Goal: Task Accomplishment & Management: Manage account settings

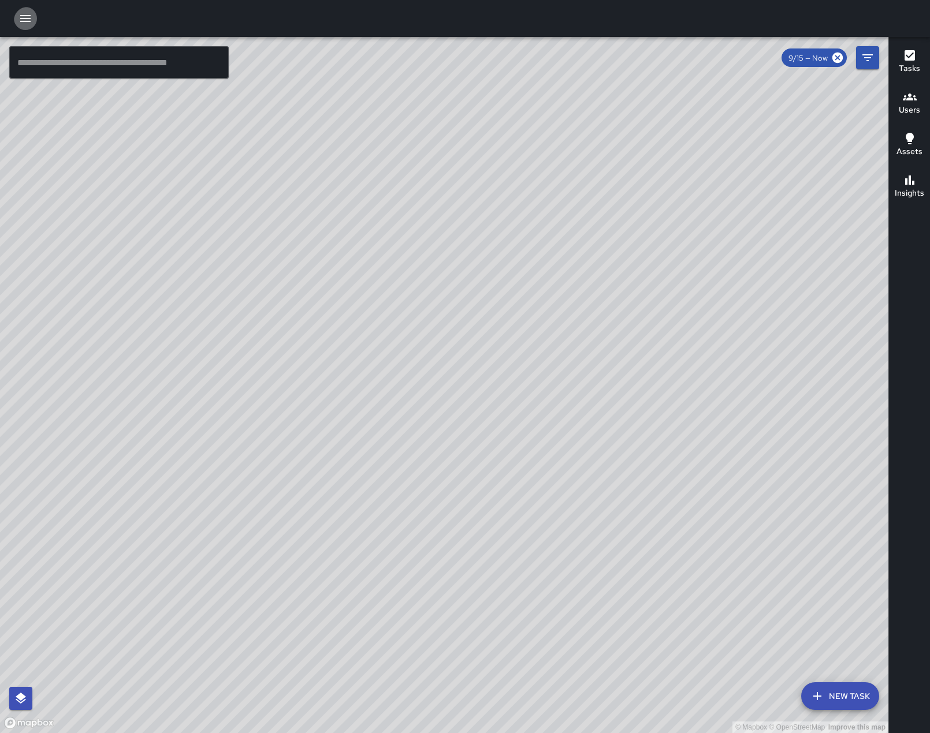
click at [31, 12] on icon "button" at bounding box center [25, 19] width 14 height 14
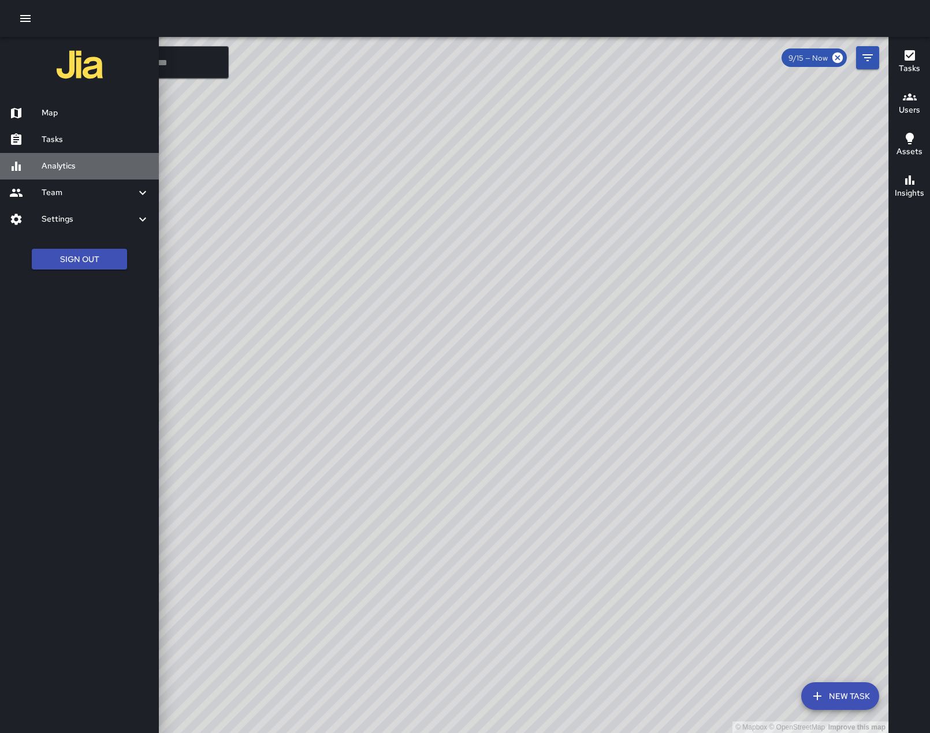
click at [55, 173] on h6 "Analytics" at bounding box center [96, 166] width 108 height 13
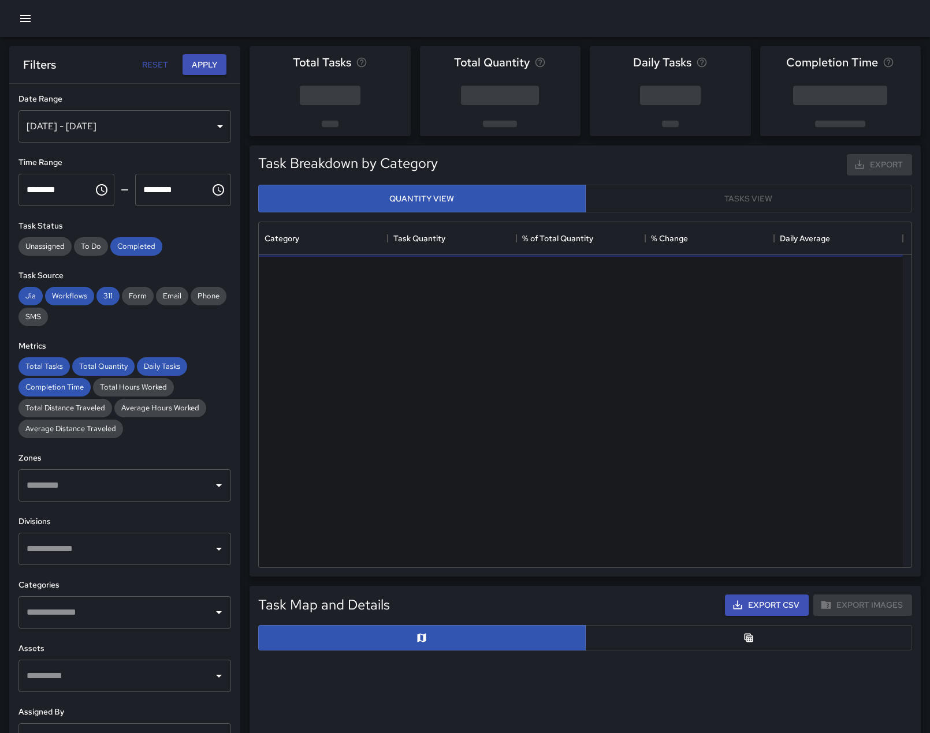
click at [215, 132] on div "[DATE] - [DATE]" at bounding box center [124, 126] width 212 height 32
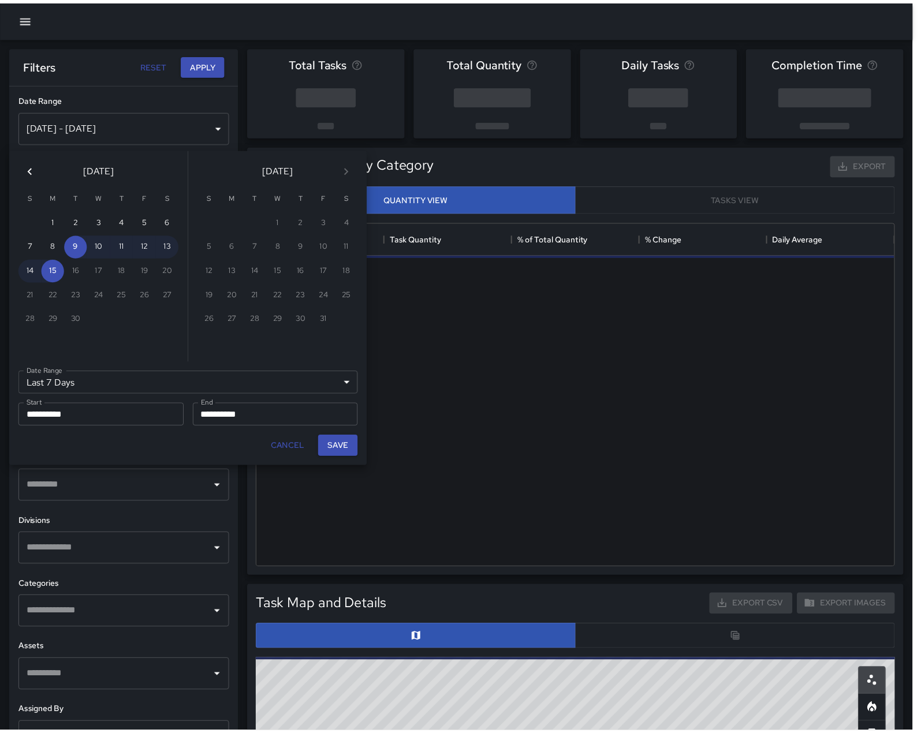
scroll to position [337, 635]
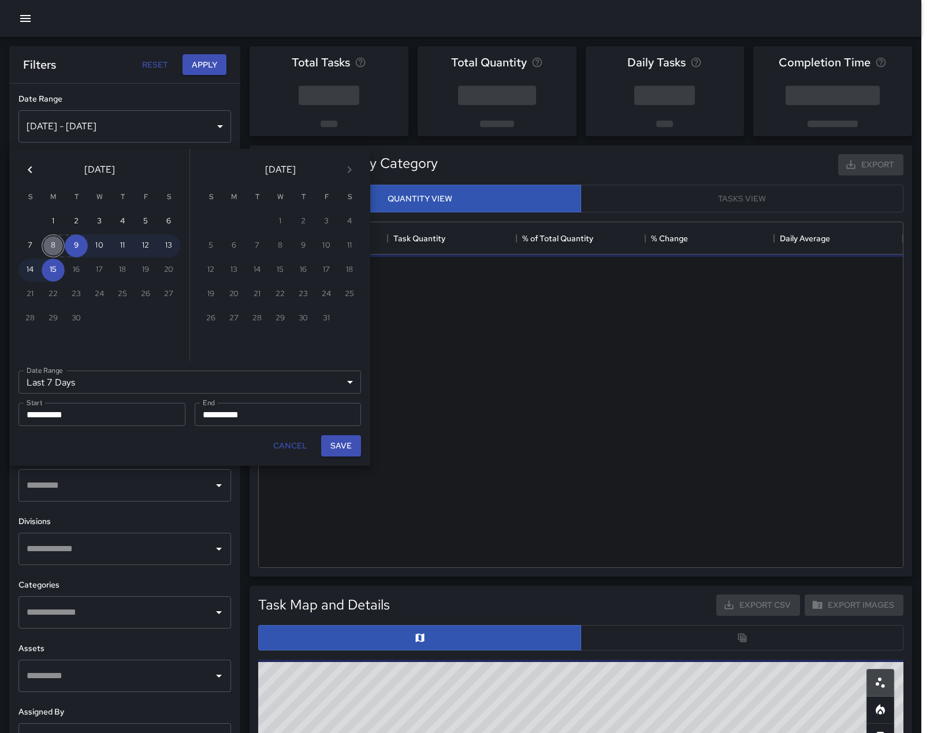
click at [50, 251] on button "8" at bounding box center [53, 245] width 23 height 23
type input "******"
type input "**********"
click at [25, 275] on button "14" at bounding box center [29, 270] width 23 height 23
type input "**********"
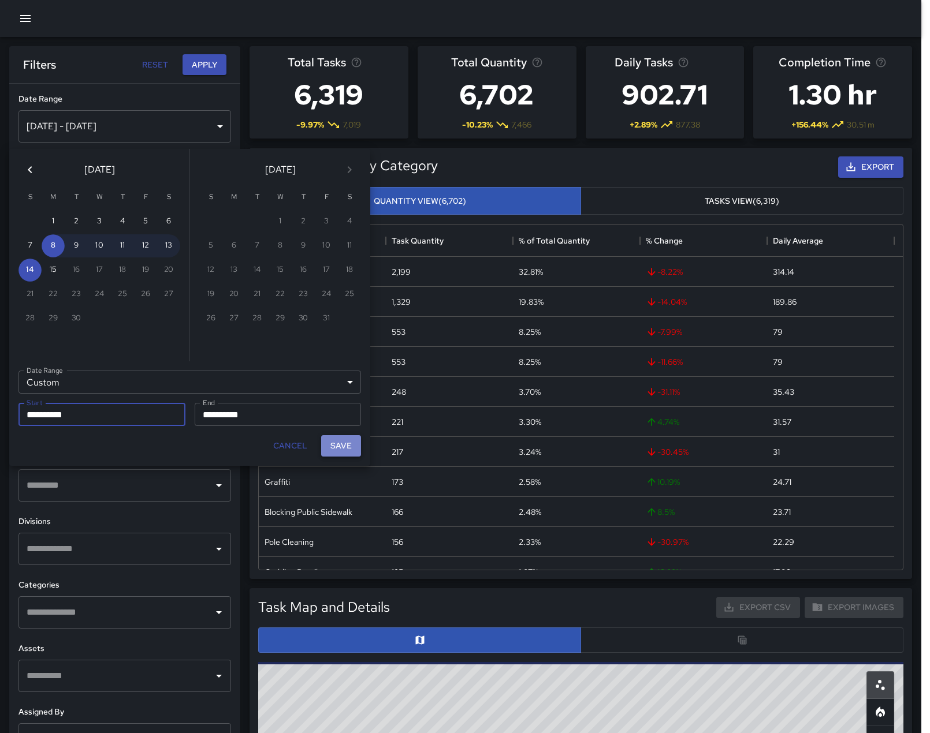
click at [331, 457] on button "Save" at bounding box center [341, 445] width 40 height 21
type input "**********"
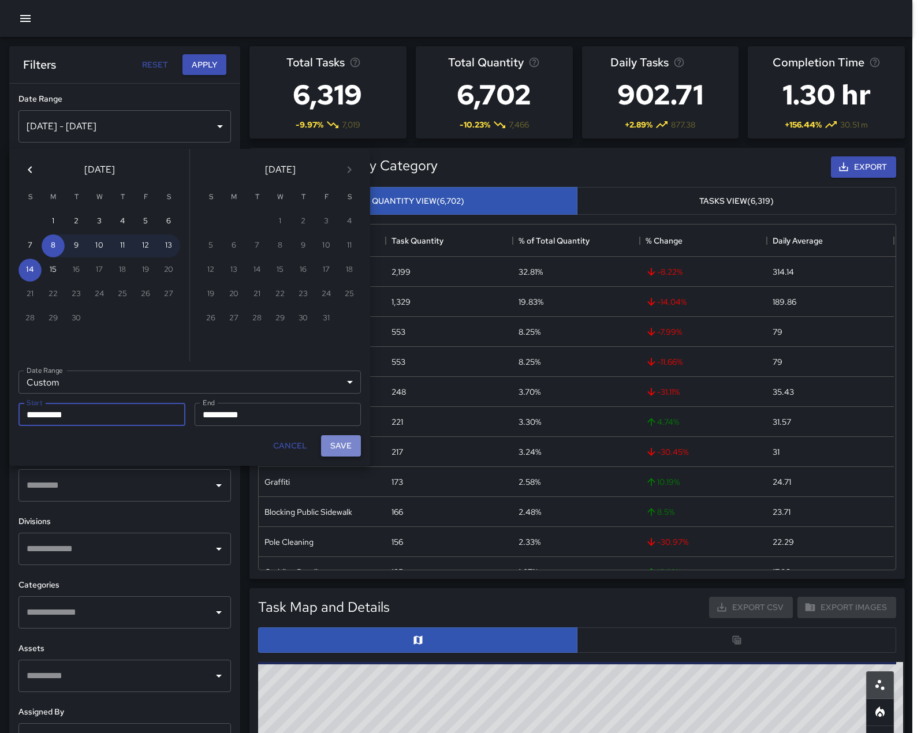
scroll to position [9, 9]
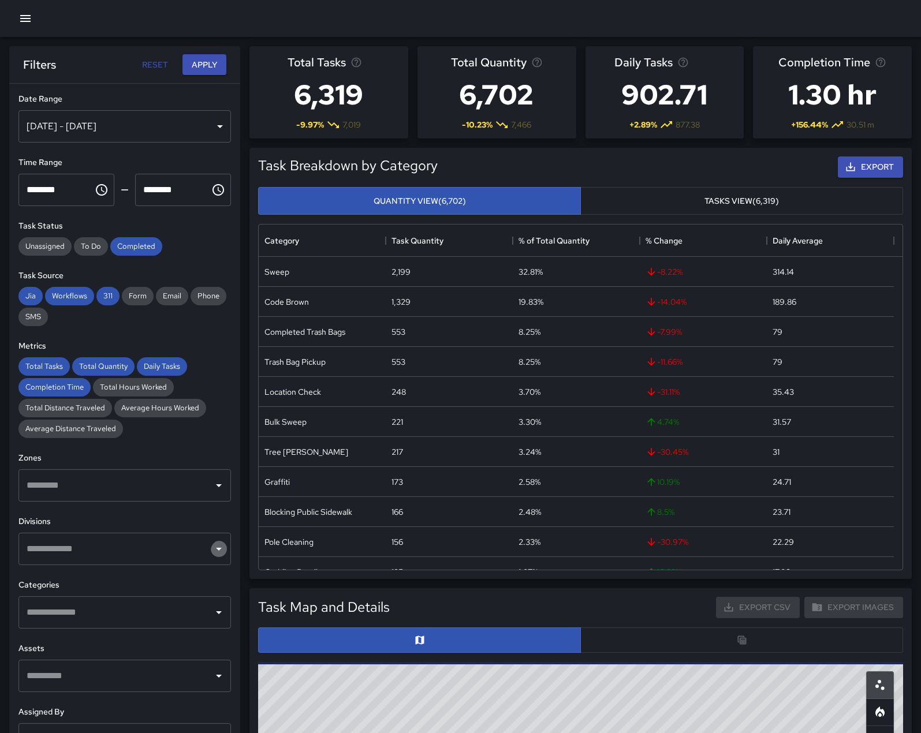
click at [212, 556] on icon "Open" at bounding box center [219, 549] width 14 height 14
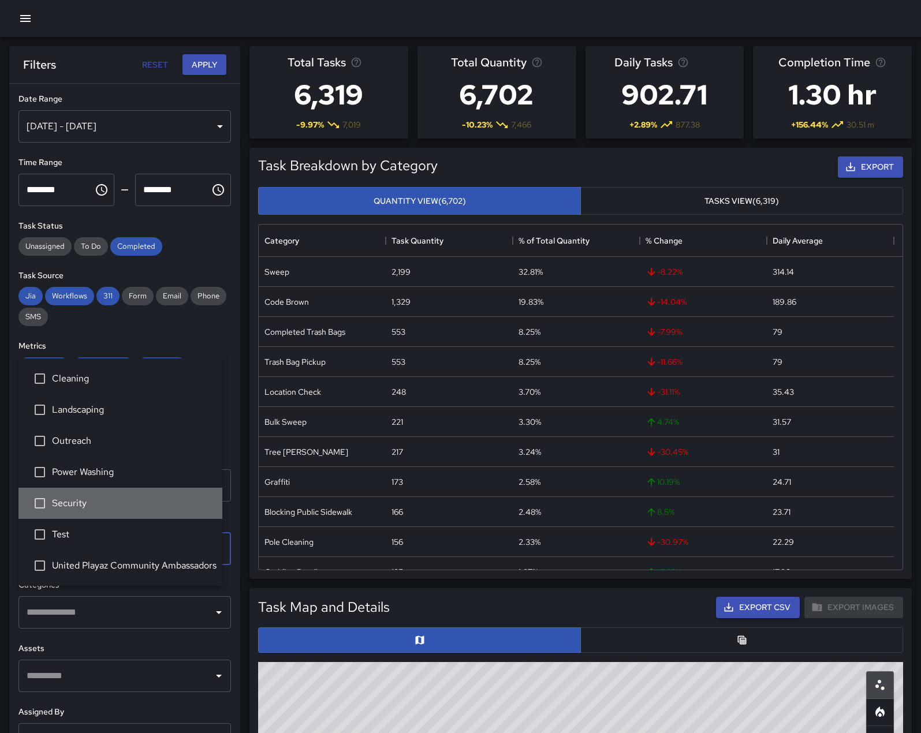
click at [60, 500] on span "Security" at bounding box center [132, 504] width 161 height 14
click at [204, 71] on button "Apply" at bounding box center [204, 64] width 44 height 21
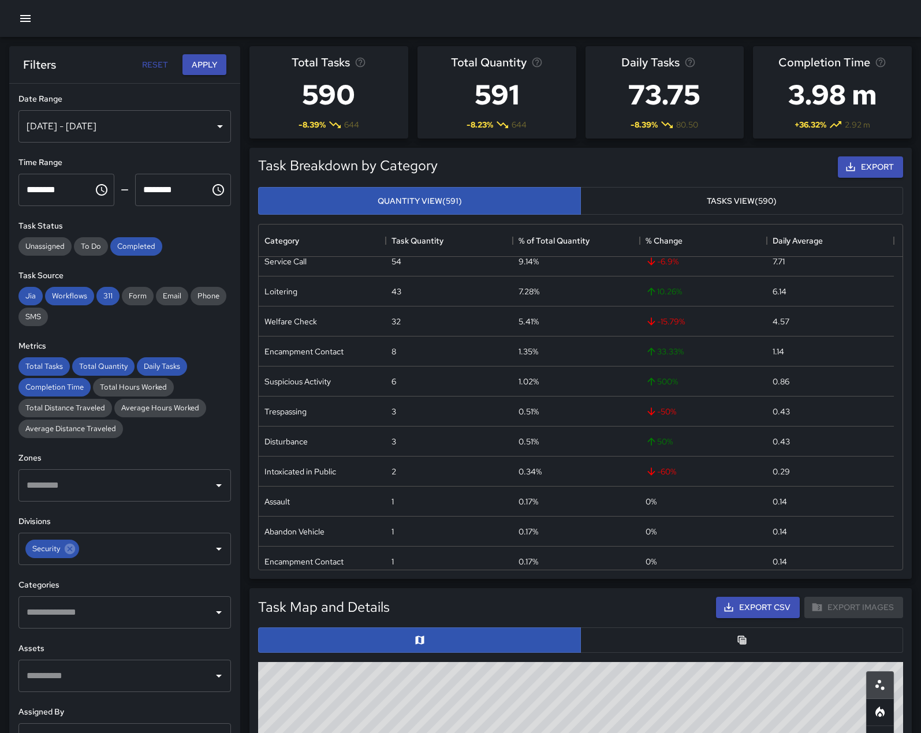
scroll to position [77, 0]
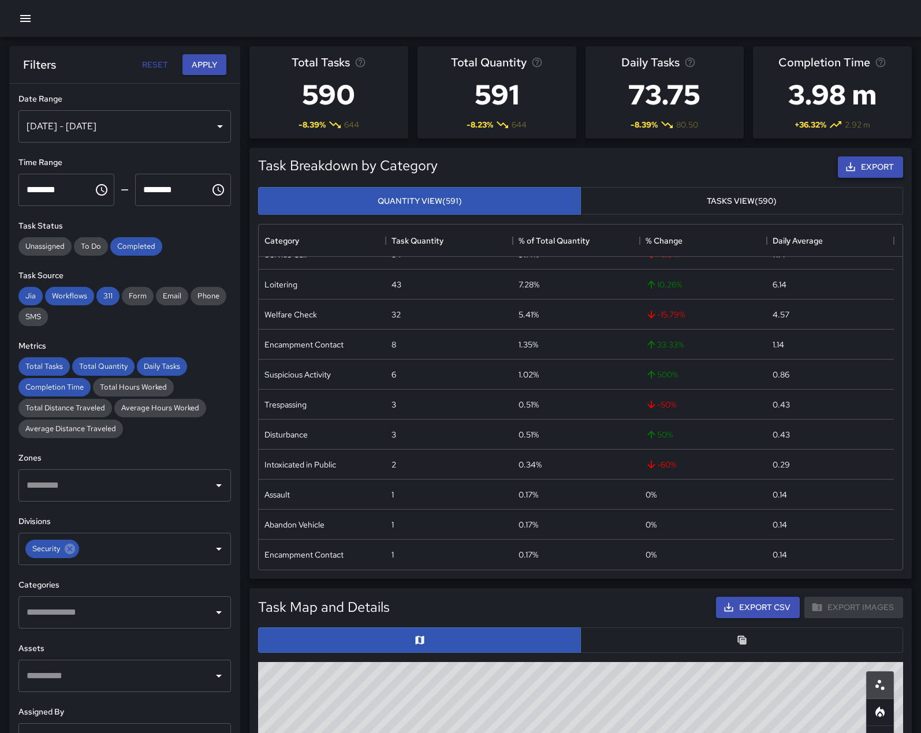
click at [877, 178] on button "Export" at bounding box center [870, 166] width 65 height 21
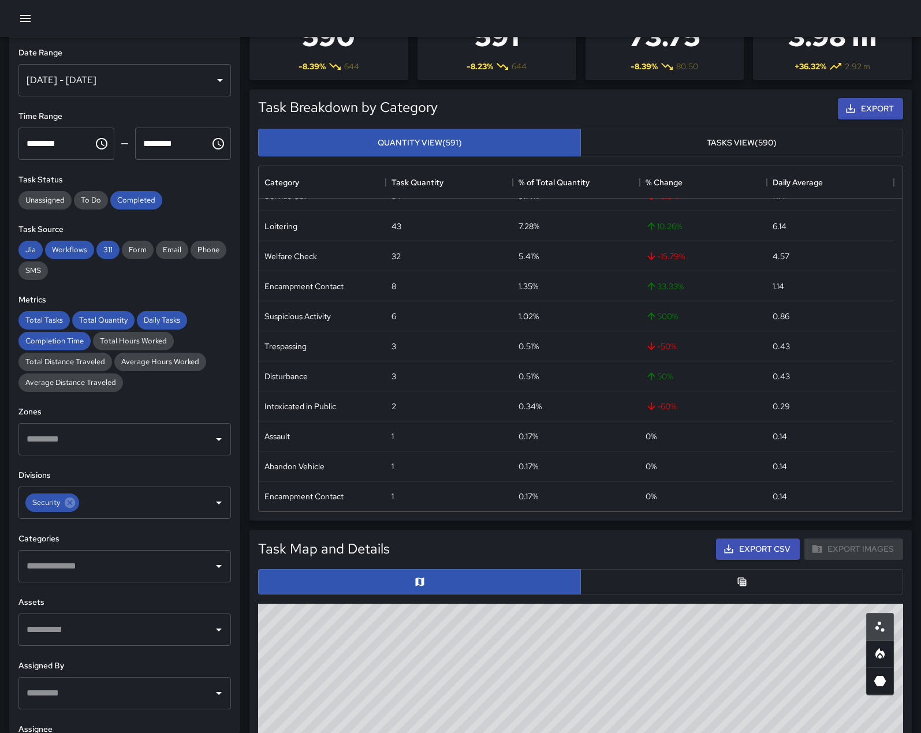
scroll to position [231, 0]
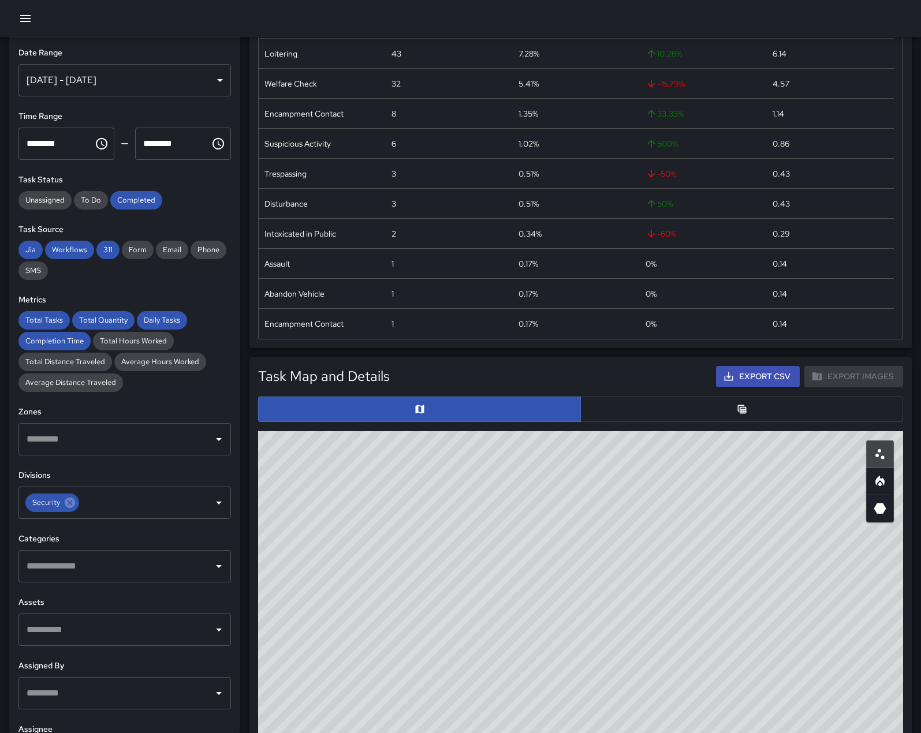
drag, startPoint x: 642, startPoint y: 397, endPoint x: 652, endPoint y: 403, distance: 12.2
click at [642, 394] on div "Task Map and Details Export CSV Export Images" at bounding box center [580, 376] width 659 height 35
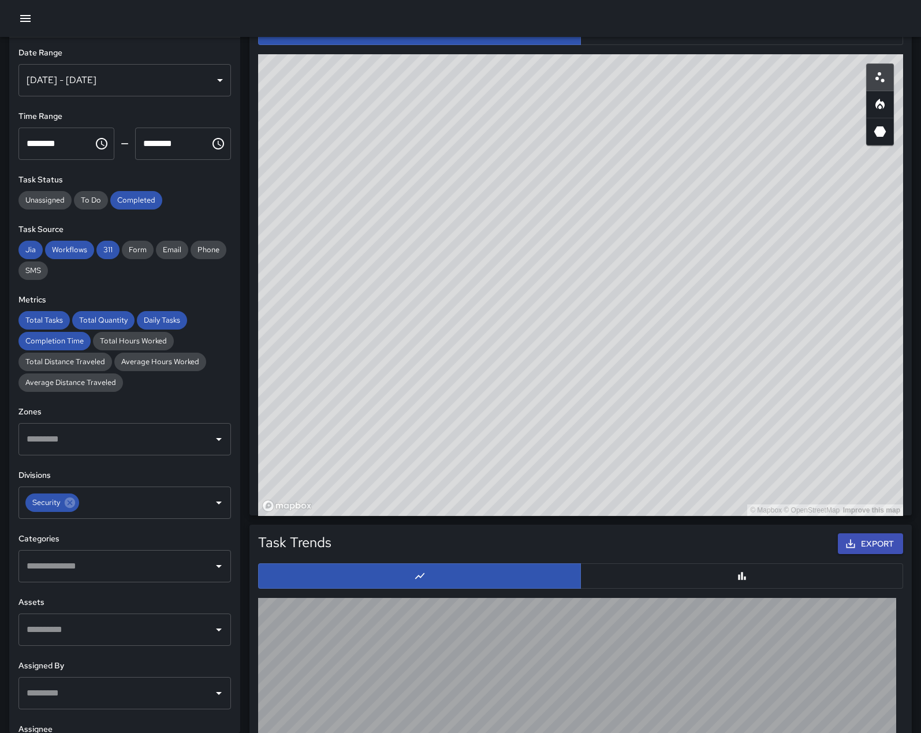
scroll to position [557, 0]
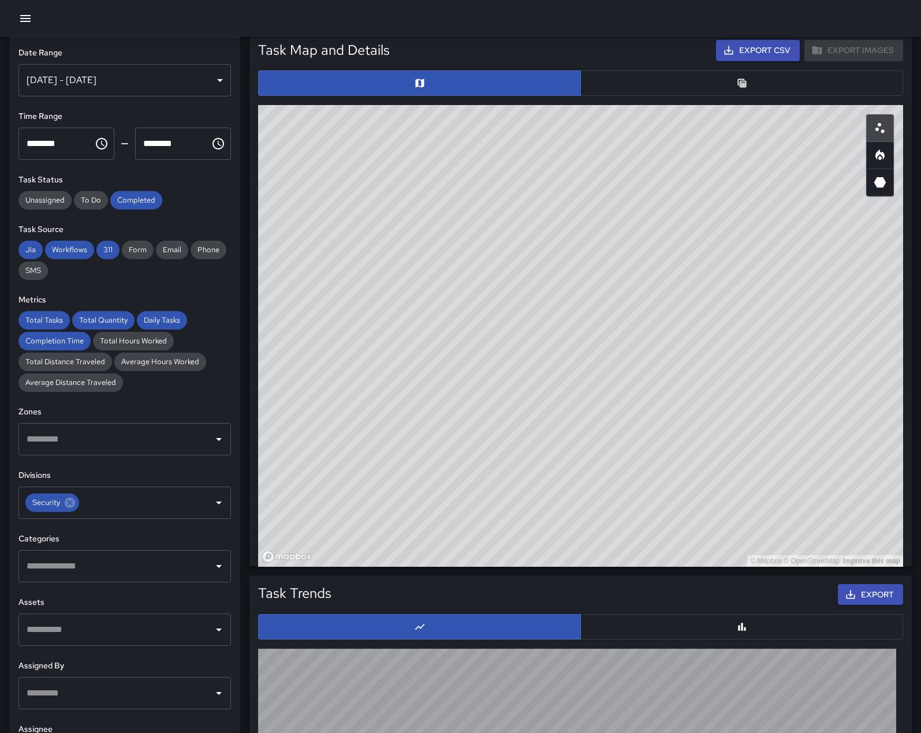
drag, startPoint x: 613, startPoint y: 356, endPoint x: 743, endPoint y: 587, distance: 265.0
click at [743, 567] on div "© Mapbox © OpenStreetMap Improve this map" at bounding box center [580, 336] width 645 height 462
drag, startPoint x: 631, startPoint y: 494, endPoint x: 581, endPoint y: 345, distance: 157.0
click at [581, 345] on div "© Mapbox © OpenStreetMap Improve this map" at bounding box center [580, 336] width 645 height 462
click at [730, 96] on button "button" at bounding box center [741, 82] width 323 height 25
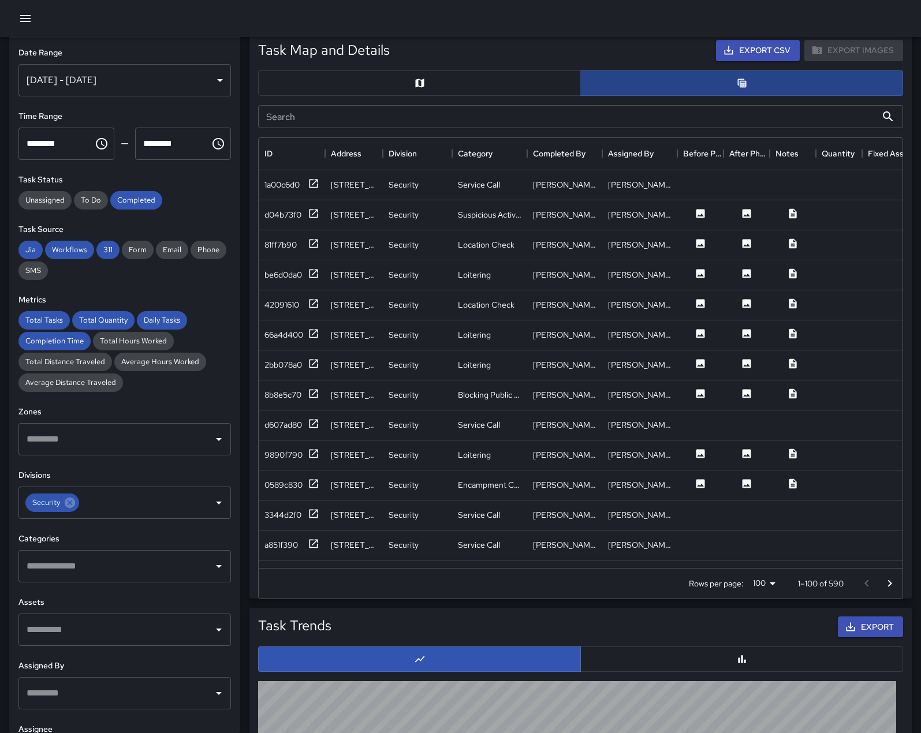
scroll to position [9, 9]
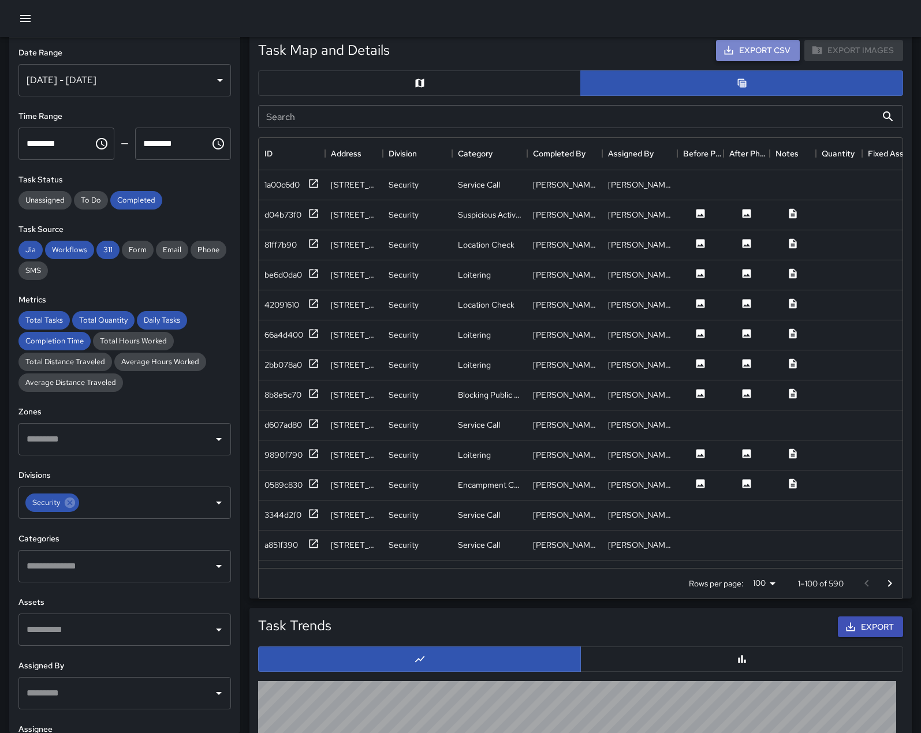
click at [733, 61] on button "Export CSV" at bounding box center [758, 50] width 84 height 21
click at [486, 96] on button "button" at bounding box center [419, 82] width 323 height 25
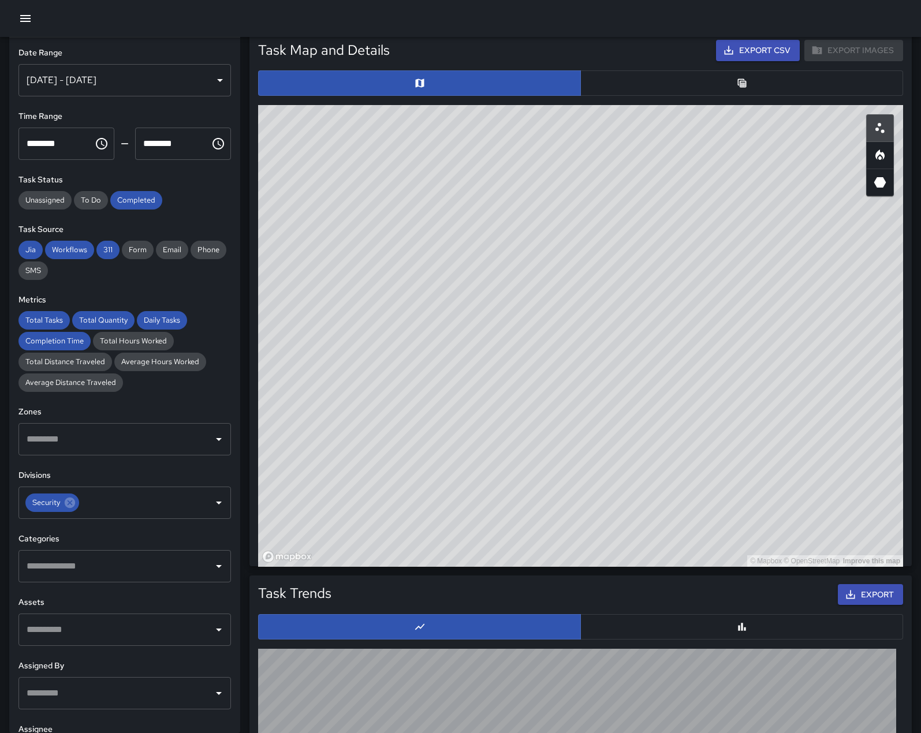
type button "map"
drag, startPoint x: 654, startPoint y: 440, endPoint x: 438, endPoint y: 535, distance: 235.8
click at [438, 535] on div "© Mapbox © OpenStreetMap Improve this map" at bounding box center [580, 336] width 645 height 462
drag, startPoint x: 442, startPoint y: 537, endPoint x: 529, endPoint y: 533, distance: 87.3
click at [529, 533] on div "© Mapbox © OpenStreetMap Improve this map" at bounding box center [580, 336] width 645 height 462
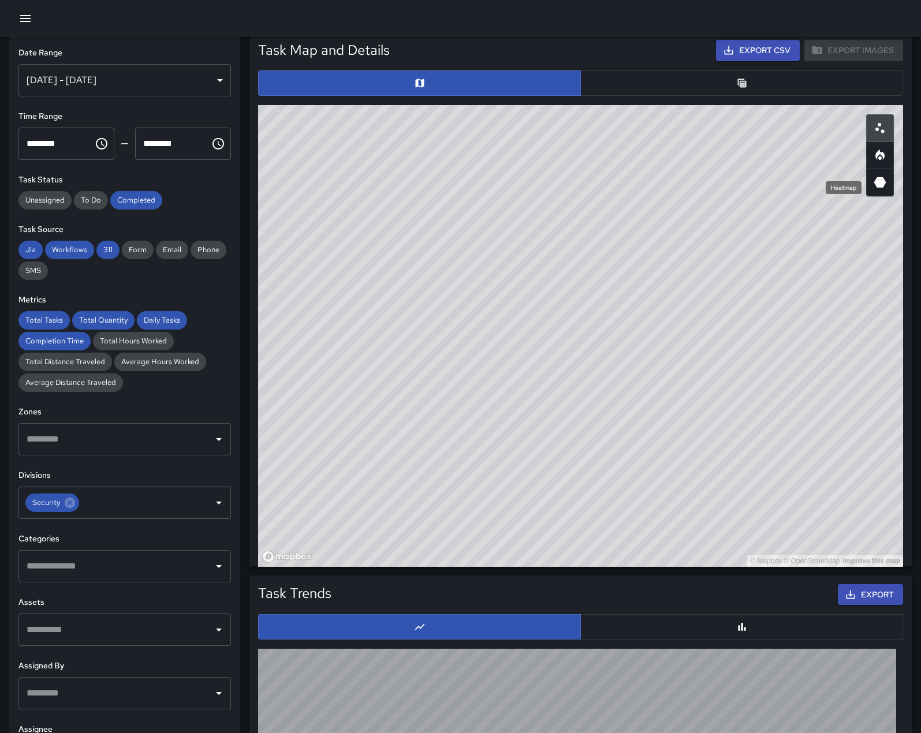
click at [884, 162] on icon "Heatmap" at bounding box center [880, 155] width 14 height 14
click at [876, 189] on icon "3D Heatmap" at bounding box center [880, 183] width 14 height 14
drag, startPoint x: 827, startPoint y: 338, endPoint x: 823, endPoint y: 353, distance: 14.8
click at [823, 353] on div "© Mapbox © OpenStreetMap Improve this map" at bounding box center [580, 336] width 645 height 462
drag, startPoint x: 823, startPoint y: 353, endPoint x: 828, endPoint y: 434, distance: 81.0
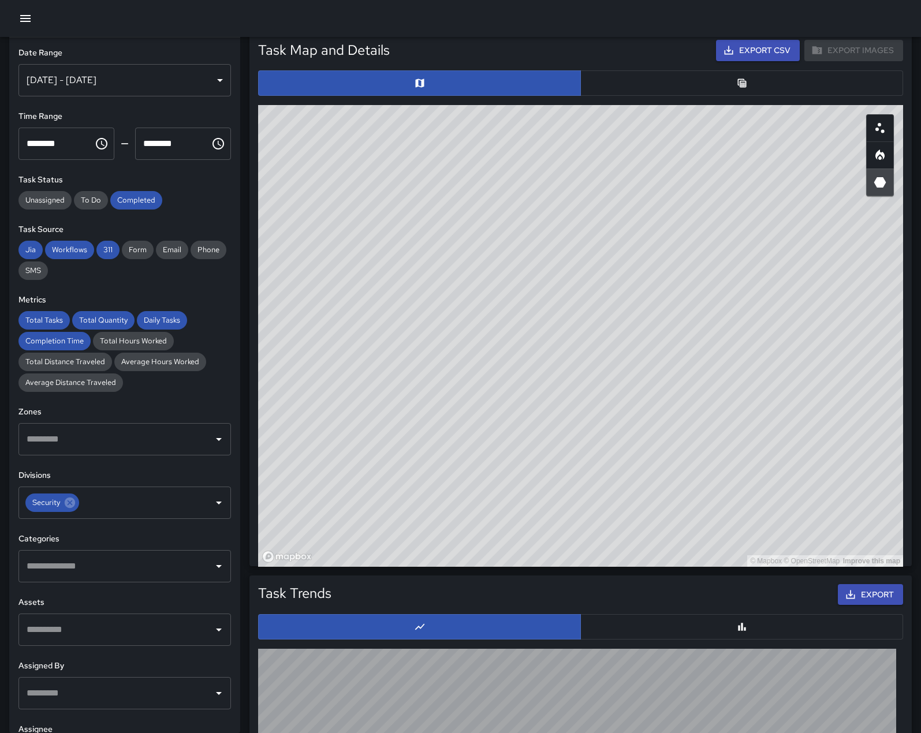
click at [828, 434] on div "© Mapbox © OpenStreetMap Improve this map" at bounding box center [580, 336] width 645 height 462
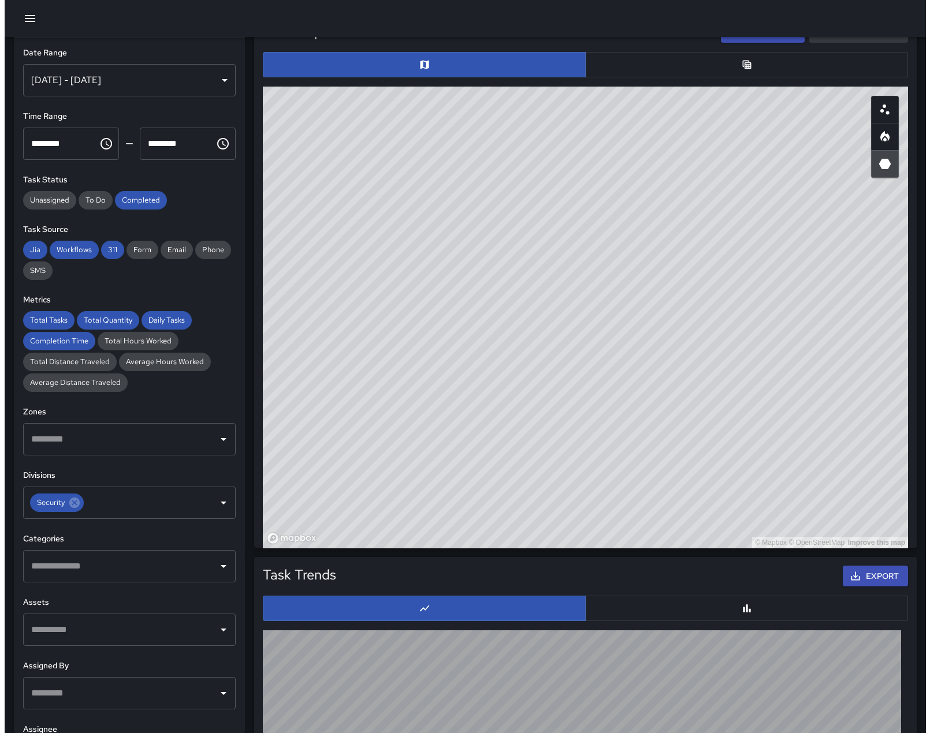
scroll to position [557, 0]
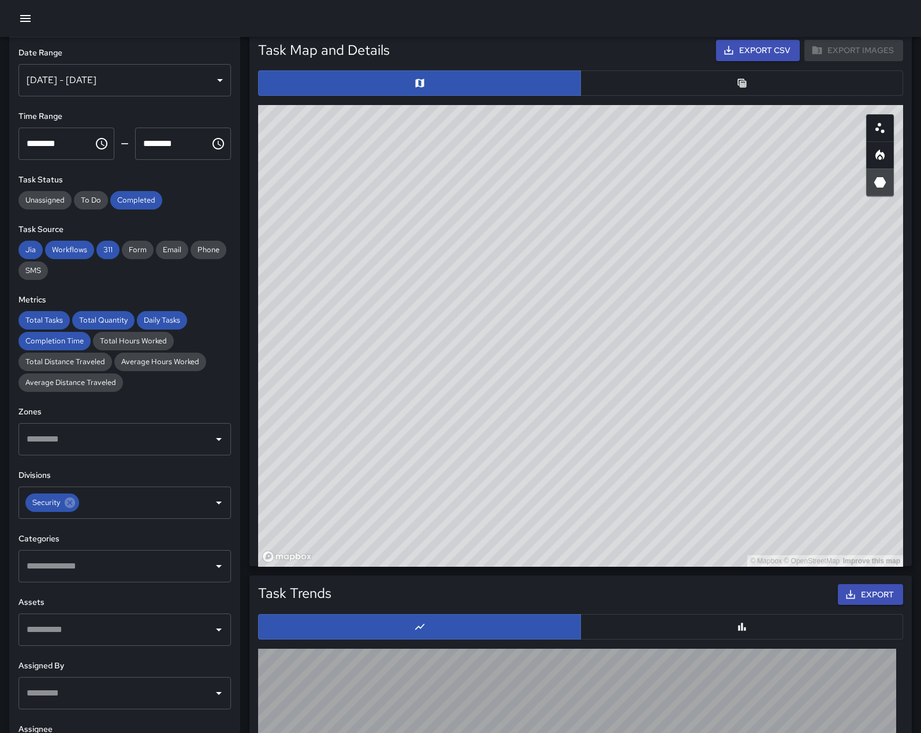
click at [24, 23] on icon "button" at bounding box center [25, 19] width 14 height 14
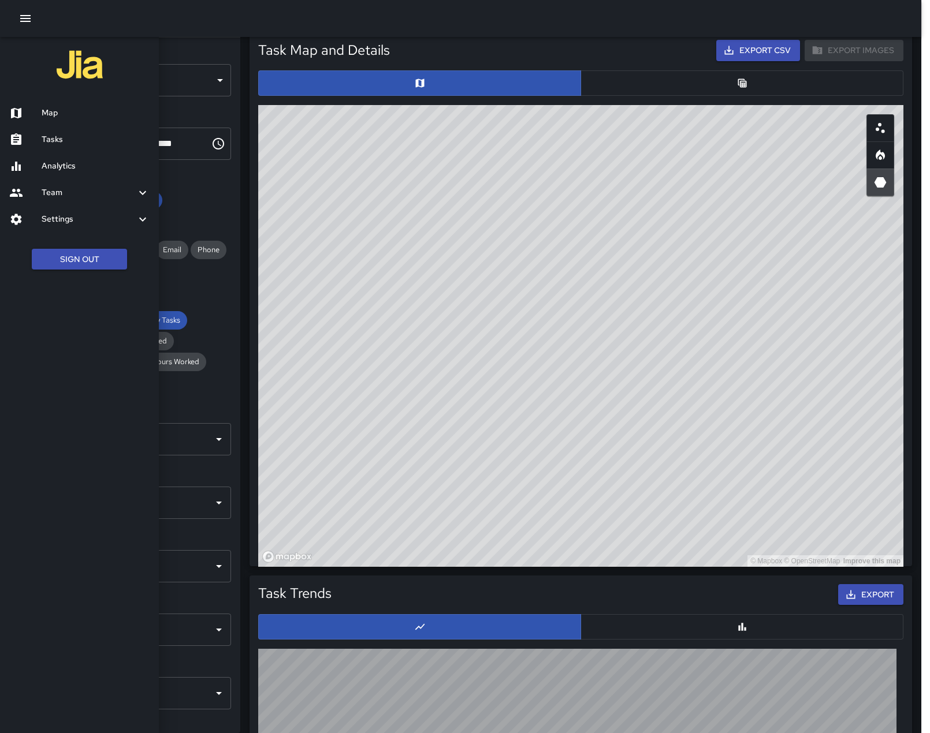
click at [53, 199] on h6 "Team" at bounding box center [89, 193] width 94 height 13
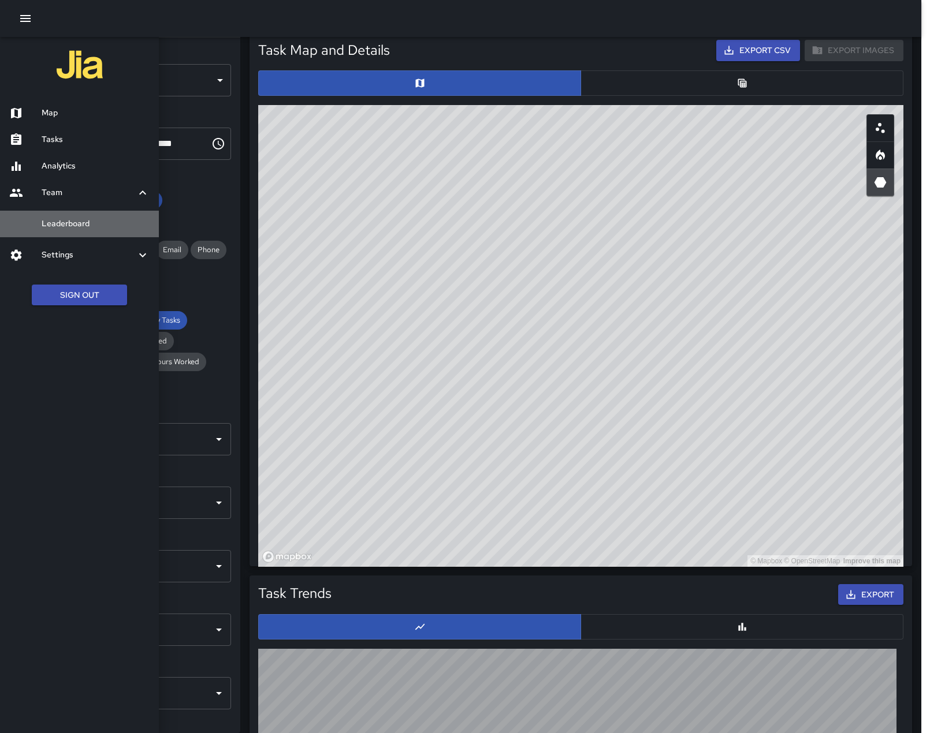
click at [59, 225] on div "Leaderboard" at bounding box center [79, 224] width 159 height 27
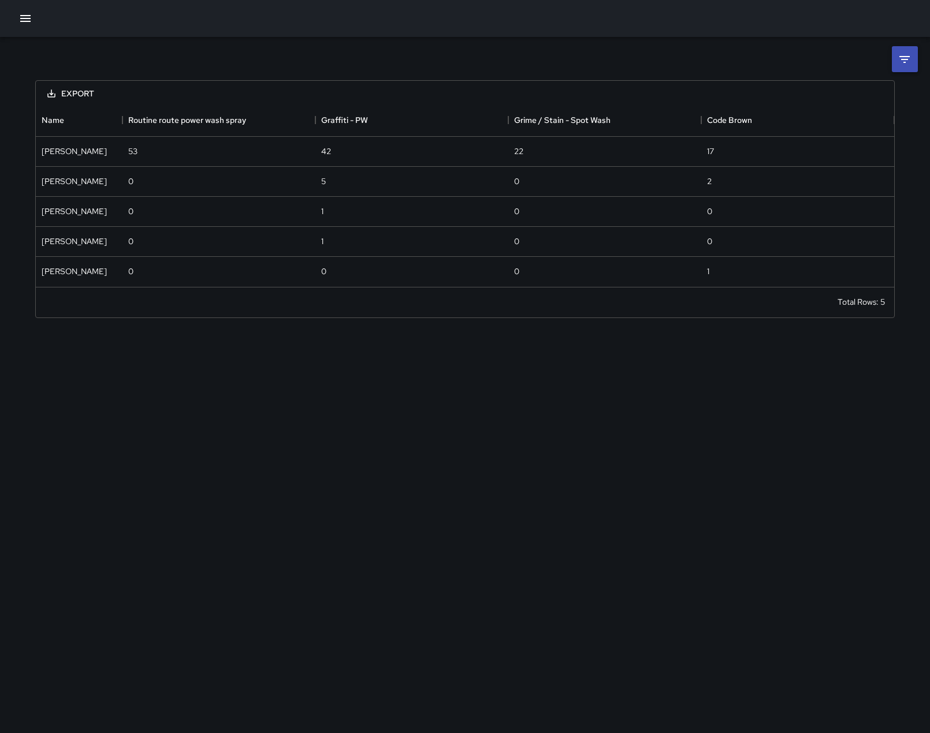
scroll to position [174, 849]
click at [908, 56] on icon at bounding box center [904, 59] width 10 height 7
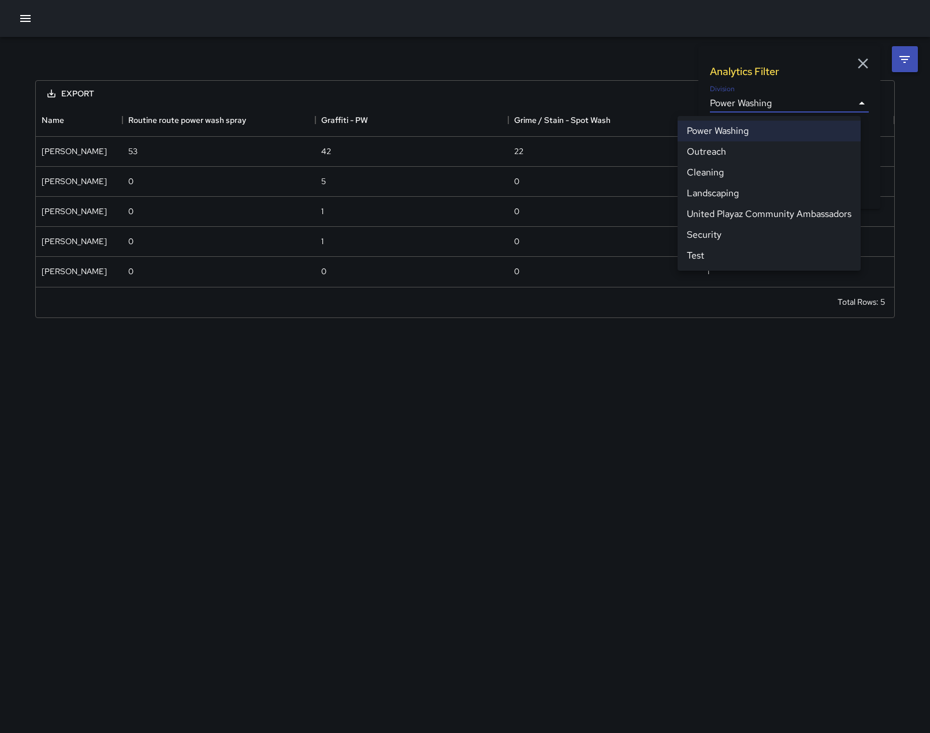
click at [795, 99] on body "**********" at bounding box center [465, 366] width 930 height 733
click at [728, 182] on li "Cleaning" at bounding box center [768, 172] width 183 height 21
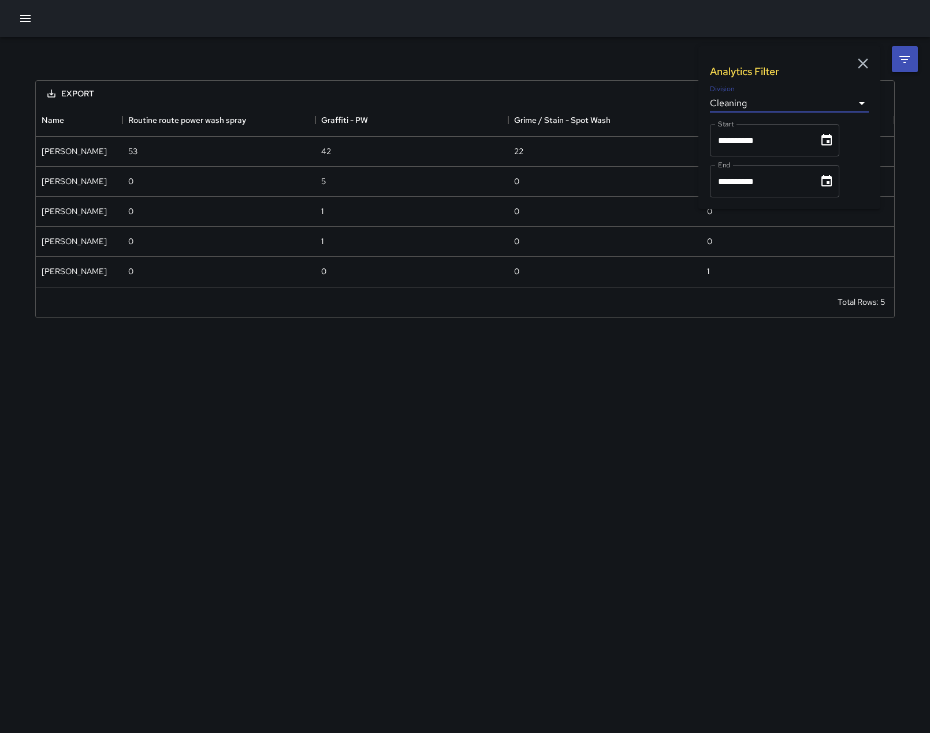
click at [781, 107] on body "**********" at bounding box center [465, 366] width 930 height 733
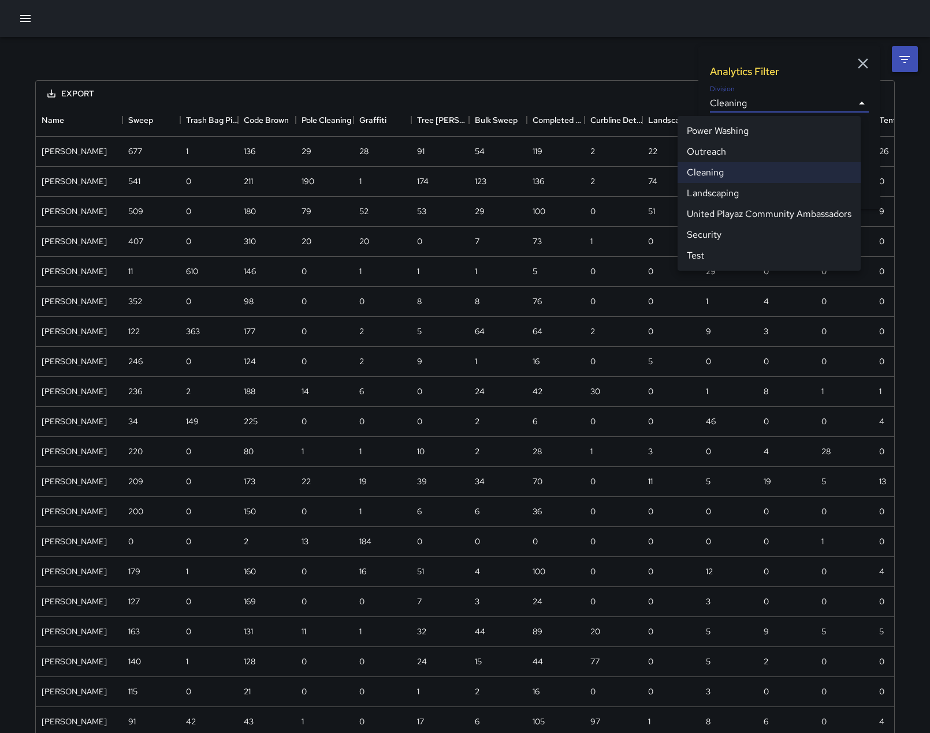
scroll to position [843, 849]
click at [722, 245] on li "Security" at bounding box center [768, 235] width 183 height 21
type input "**********"
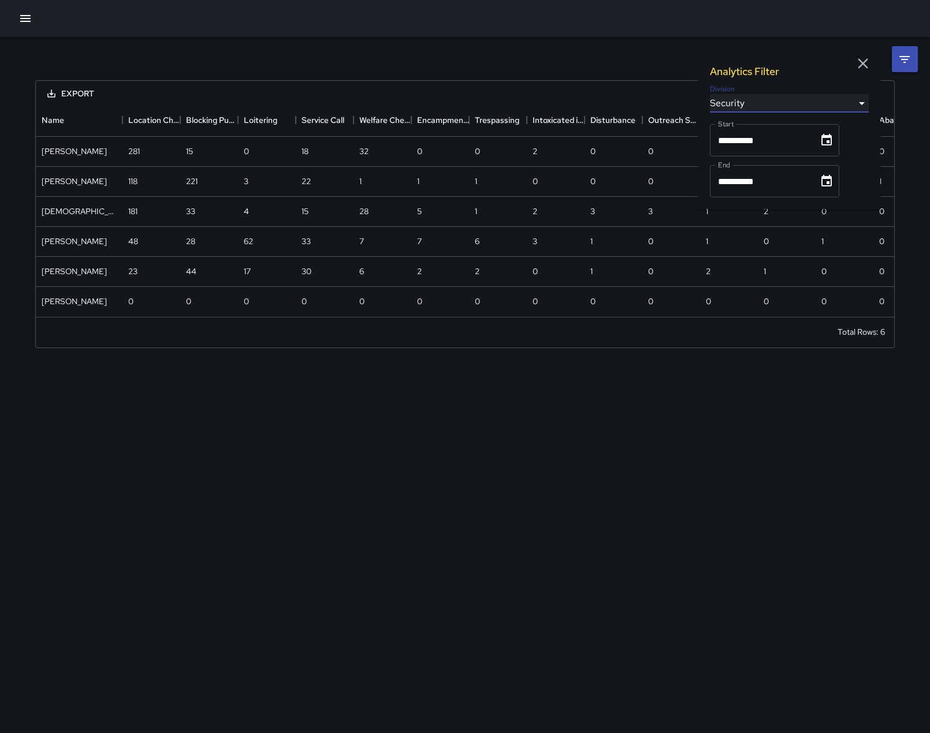
scroll to position [212, 849]
click at [831, 187] on icon "Choose date, selected date is Sep 30, 2025" at bounding box center [826, 181] width 10 height 12
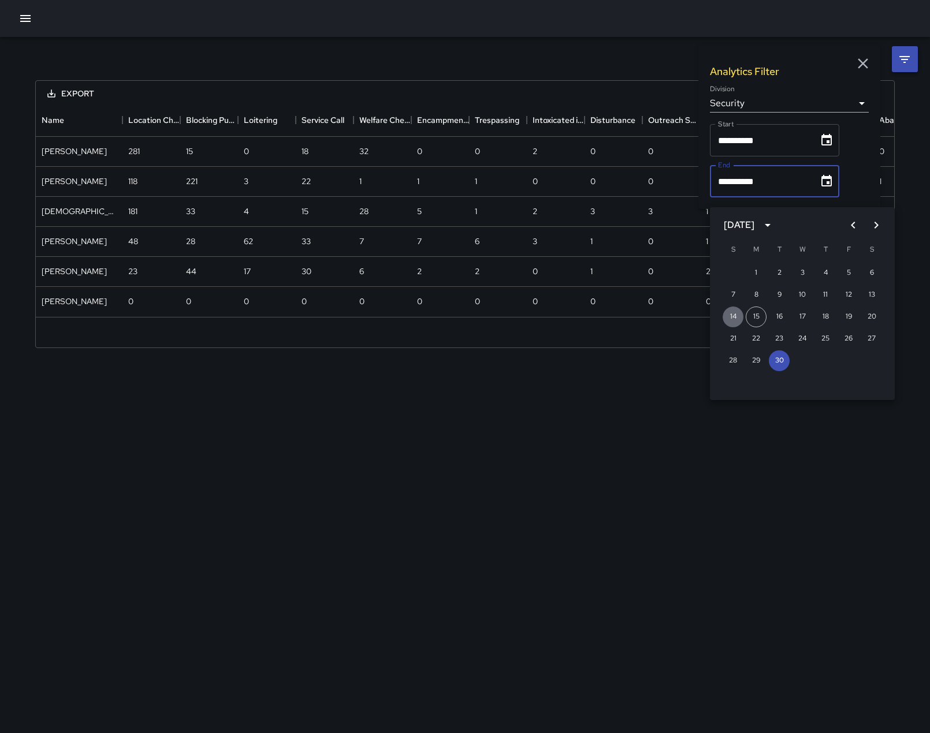
click at [733, 314] on button "14" at bounding box center [732, 317] width 21 height 21
type input "**********"
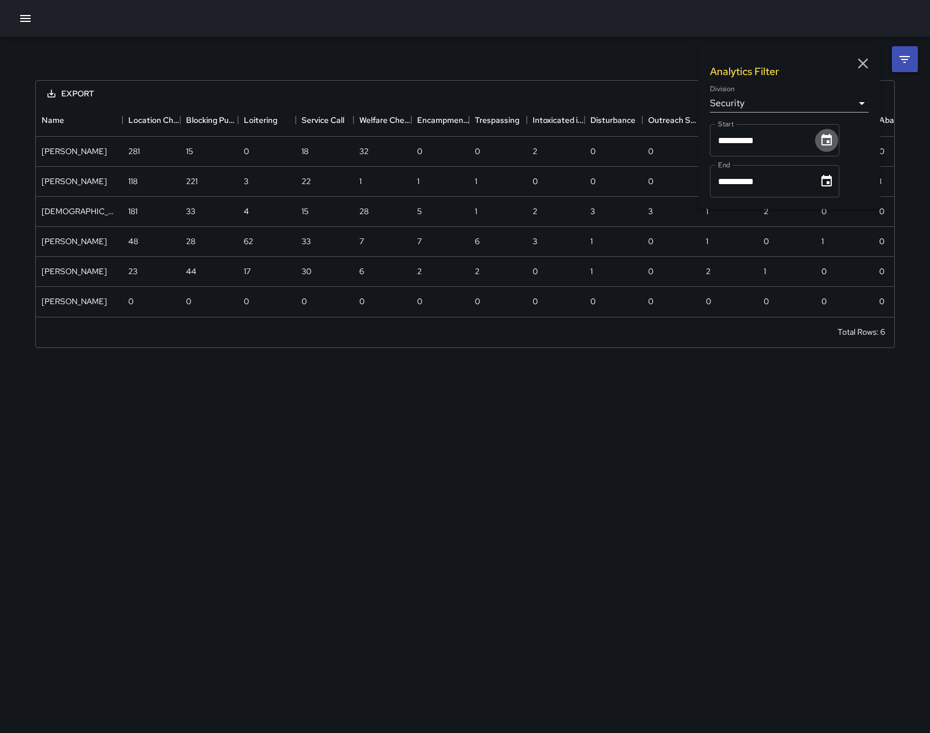
click at [831, 146] on icon "Choose date, selected date is Sep 1, 2025" at bounding box center [826, 140] width 10 height 12
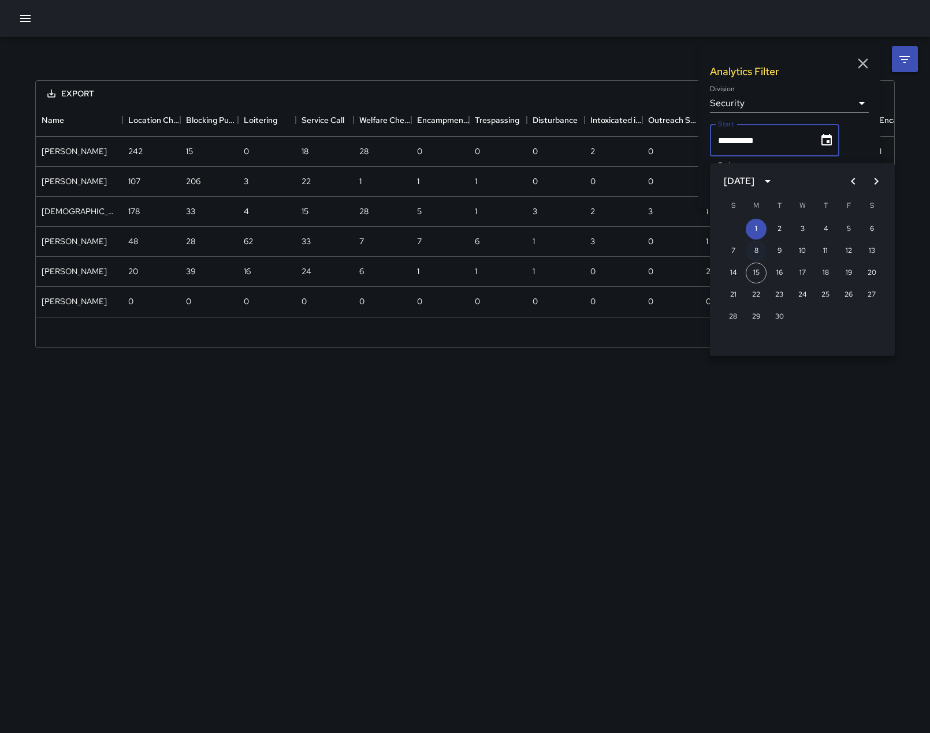
click at [756, 245] on button "8" at bounding box center [755, 251] width 21 height 21
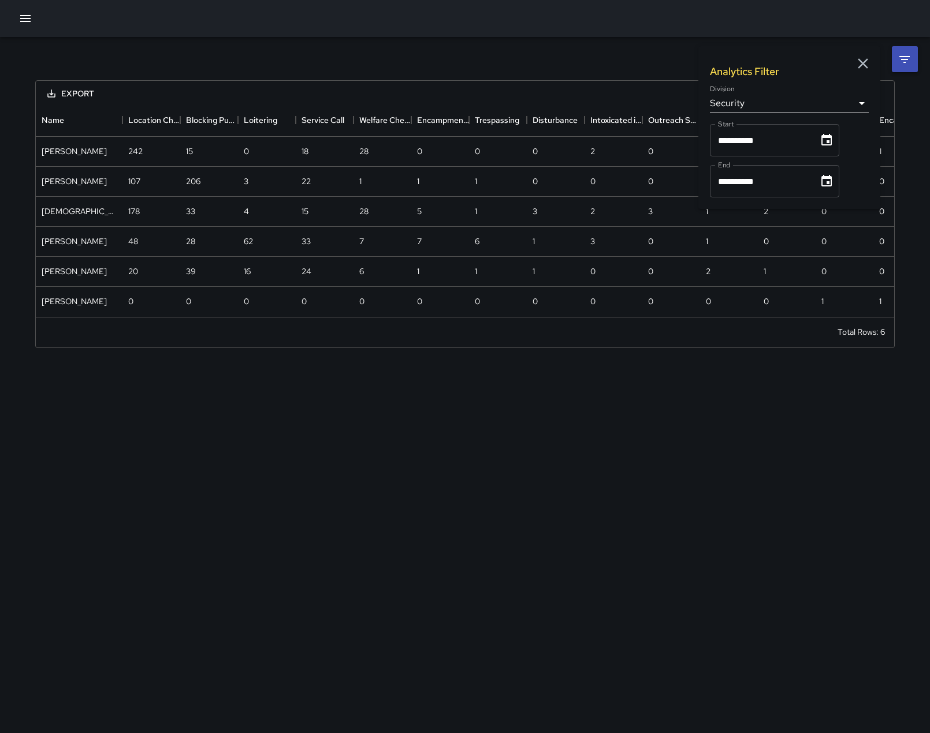
type input "**********"
click at [863, 62] on icon "button" at bounding box center [862, 63] width 10 height 10
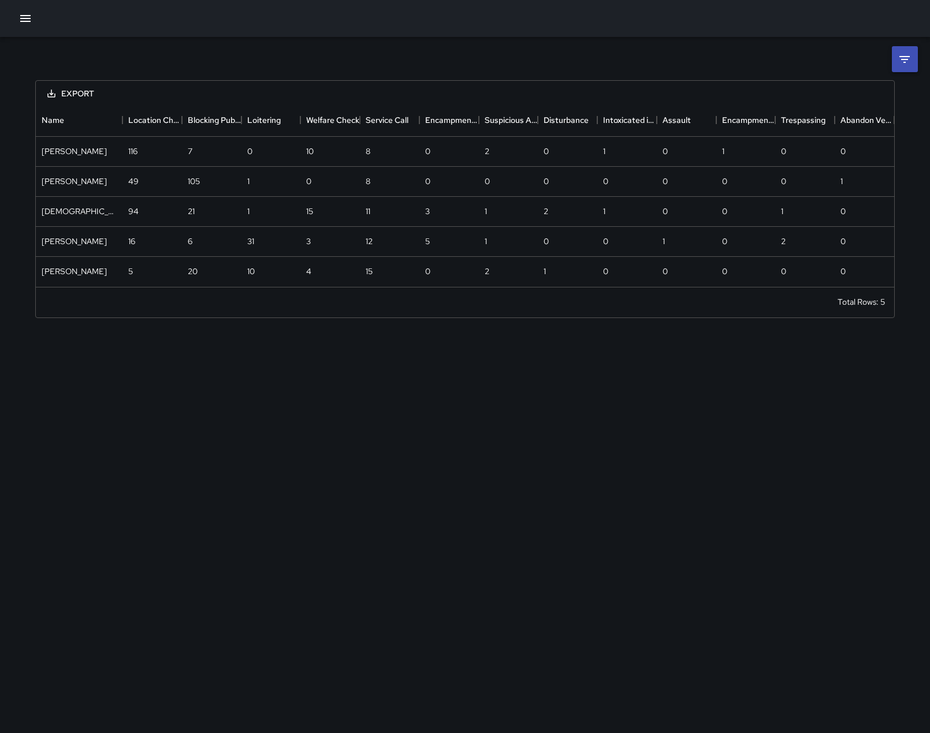
click at [79, 91] on button "Export" at bounding box center [70, 93] width 65 height 21
click at [87, 92] on button "Export" at bounding box center [70, 93] width 65 height 21
click at [74, 98] on button "Export" at bounding box center [70, 93] width 65 height 21
click at [78, 126] on li "Download as CSV" at bounding box center [84, 123] width 92 height 21
